Goal: Task Accomplishment & Management: Manage account settings

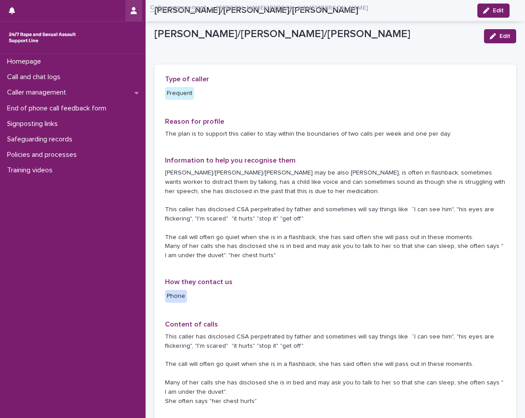
scroll to position [397, 0]
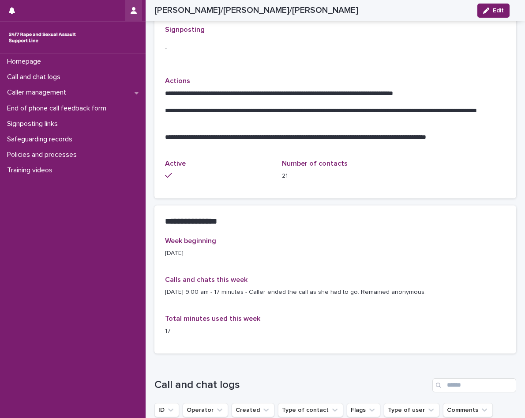
click at [137, 8] on button "button" at bounding box center [133, 10] width 17 height 21
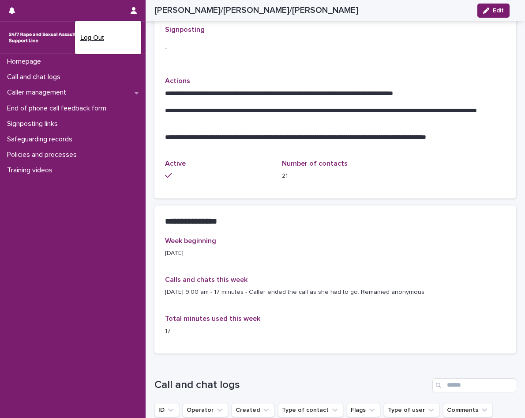
click at [101, 35] on p "Log Out" at bounding box center [108, 37] width 56 height 15
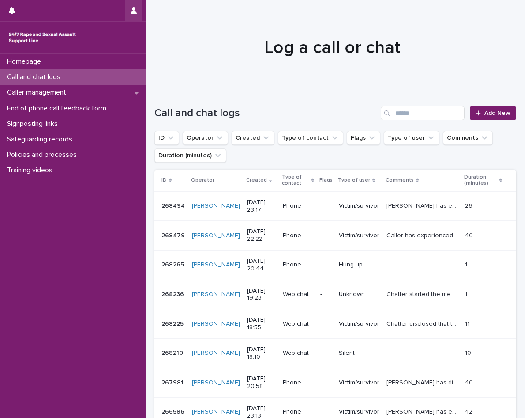
click at [130, 11] on button "button" at bounding box center [133, 10] width 17 height 21
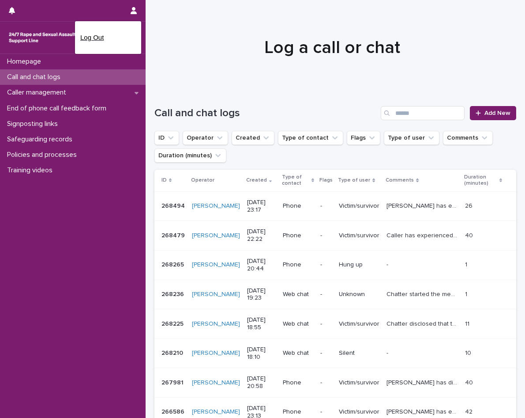
click at [92, 41] on p "Log Out" at bounding box center [108, 37] width 56 height 15
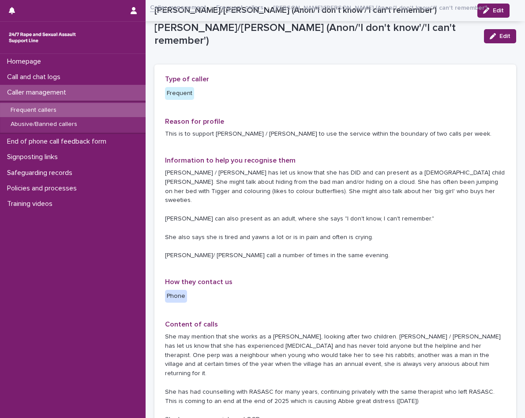
scroll to position [132, 0]
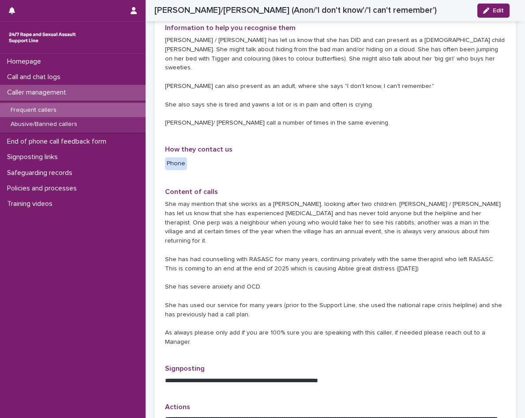
click at [125, 15] on div at bounding box center [65, 10] width 122 height 21
click at [134, 16] on button "button" at bounding box center [133, 10] width 17 height 21
click at [107, 36] on p "Log Out" at bounding box center [108, 37] width 56 height 15
